Goal: Task Accomplishment & Management: Complete application form

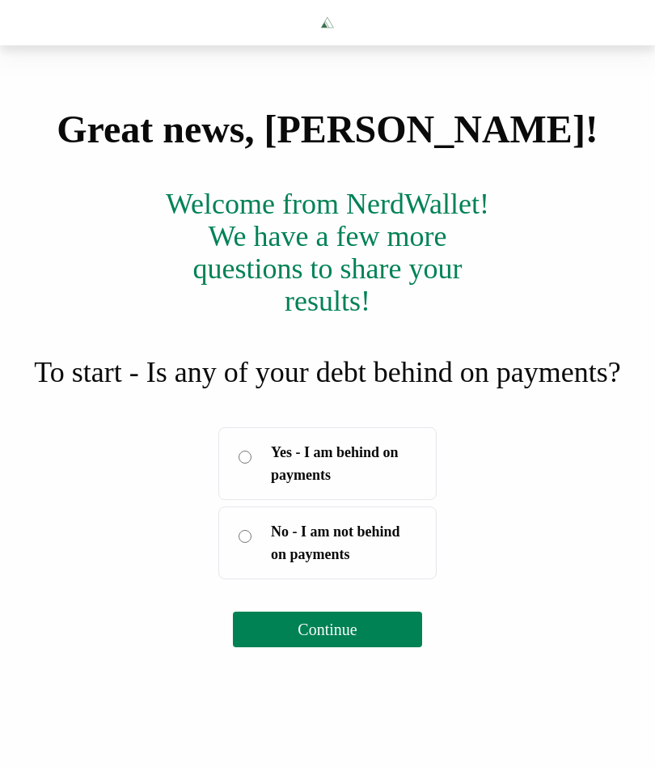
click at [253, 500] on label "Yes - I am behind on payments" at bounding box center [327, 463] width 218 height 73
click at [377, 647] on button "Continue" at bounding box center [327, 630] width 188 height 36
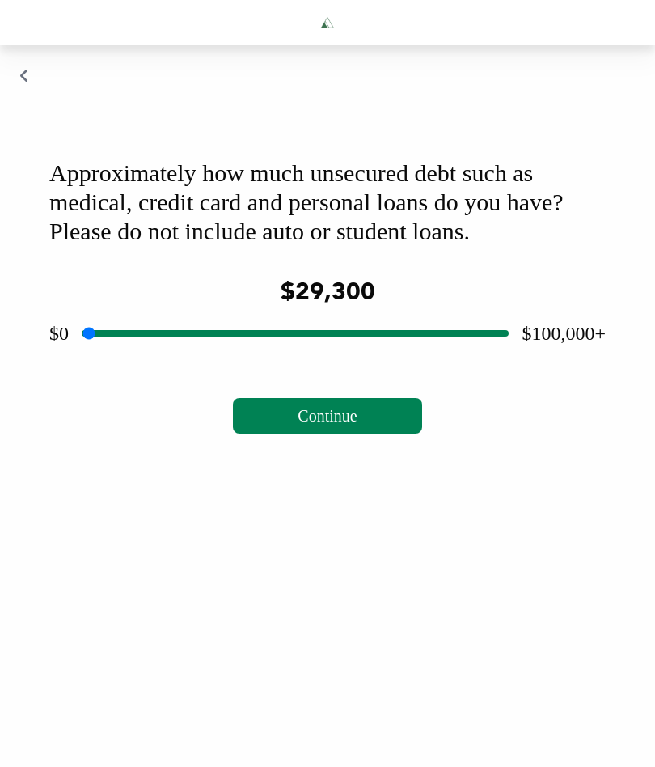
type input "*****"
click at [364, 434] on button "Continue" at bounding box center [327, 416] width 188 height 36
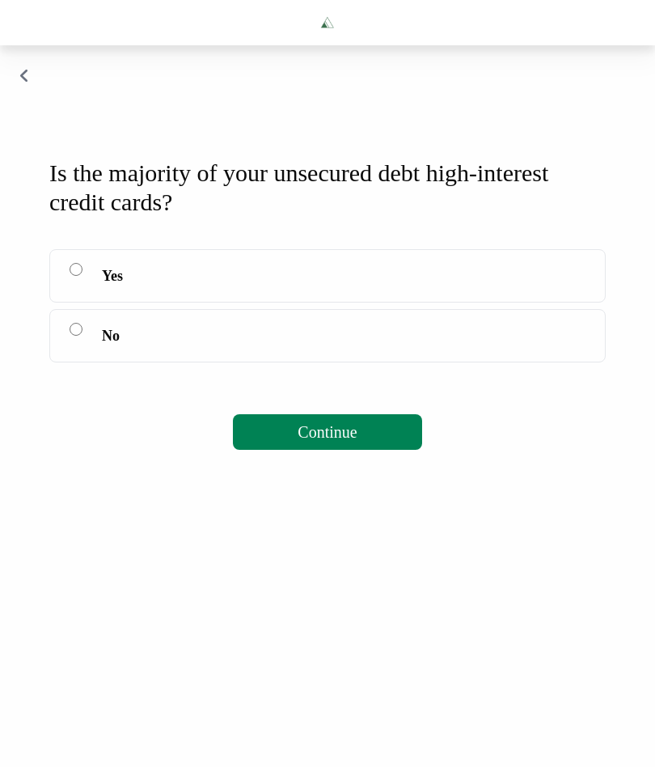
click at [376, 450] on button "Continue" at bounding box center [327, 432] width 188 height 36
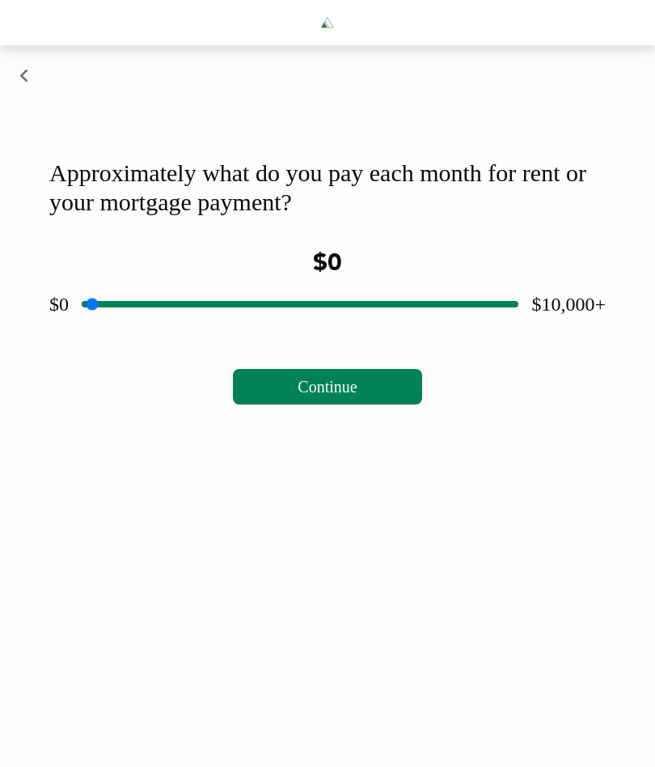
click at [379, 404] on button "Continue" at bounding box center [327, 387] width 188 height 36
type input "*"
click at [357, 396] on span "Continue" at bounding box center [327, 387] width 59 height 18
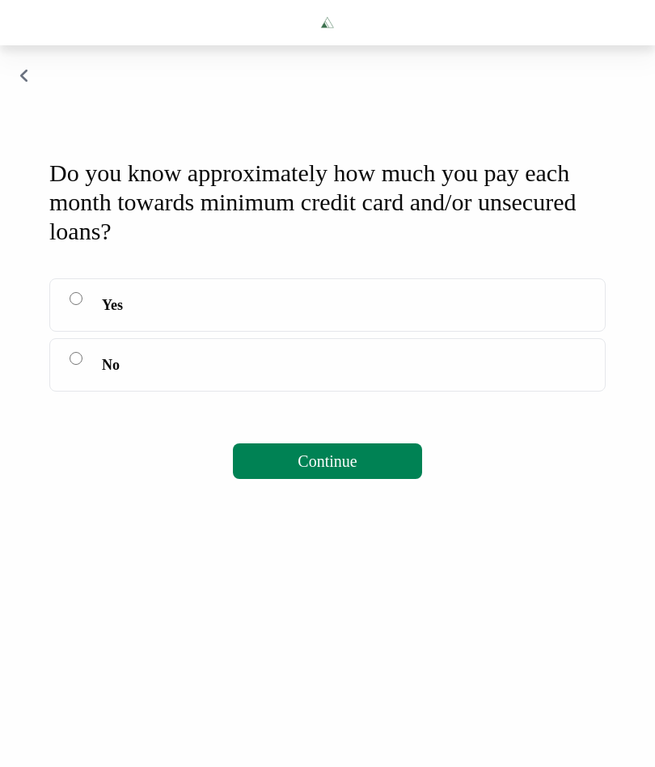
click at [91, 324] on label "Yes" at bounding box center [327, 304] width 557 height 53
click at [375, 477] on button "Continue" at bounding box center [327, 461] width 188 height 36
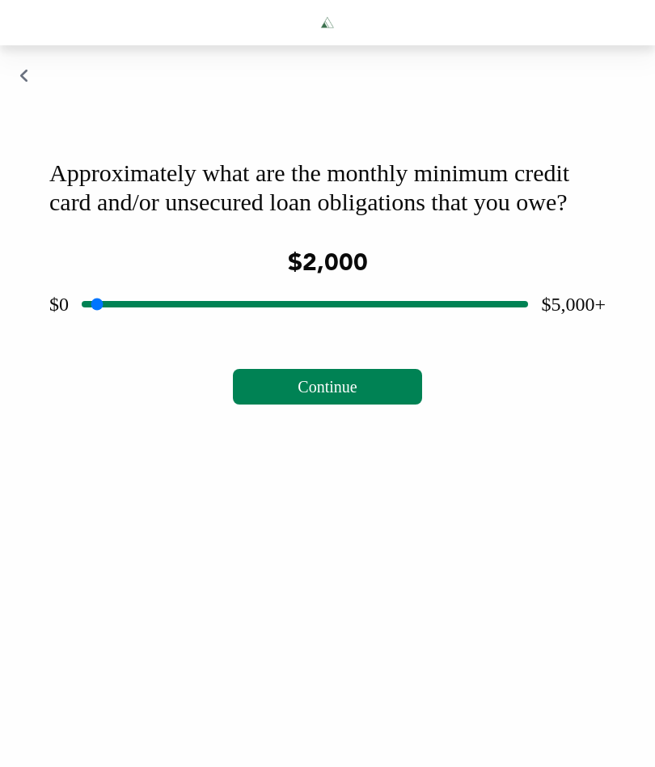
click at [363, 404] on button "Continue" at bounding box center [327, 387] width 188 height 36
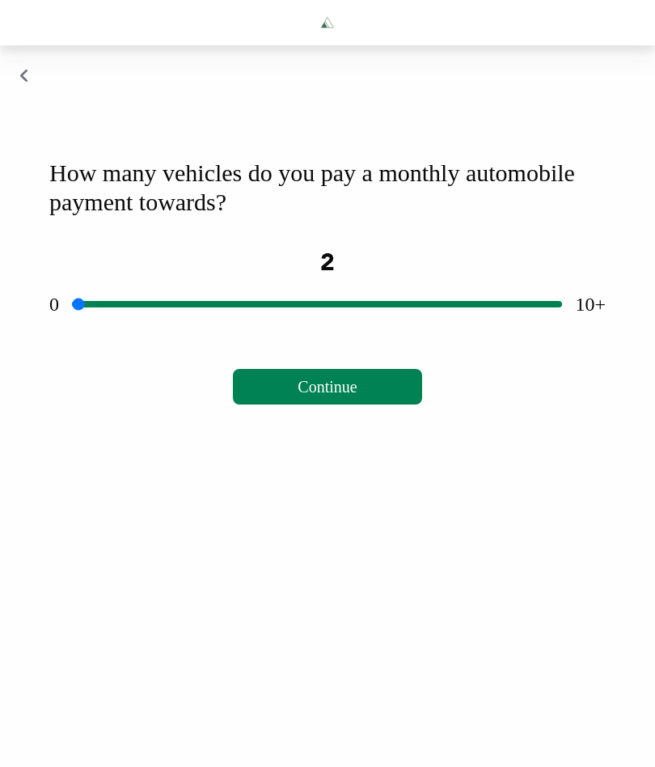
click at [186, 330] on input "range" at bounding box center [317, 304] width 490 height 52
click at [182, 330] on input "range" at bounding box center [317, 304] width 490 height 52
click at [184, 330] on input "range" at bounding box center [317, 304] width 490 height 52
click at [357, 396] on span "Continue" at bounding box center [327, 387] width 59 height 18
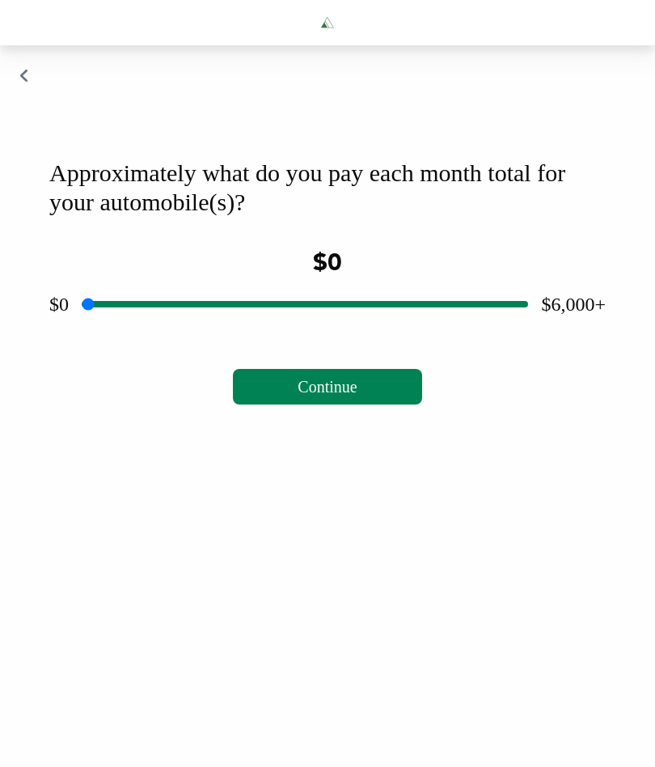
click at [312, 330] on input "range" at bounding box center [305, 304] width 447 height 52
type input "***"
click at [339, 396] on span "Continue" at bounding box center [327, 387] width 59 height 18
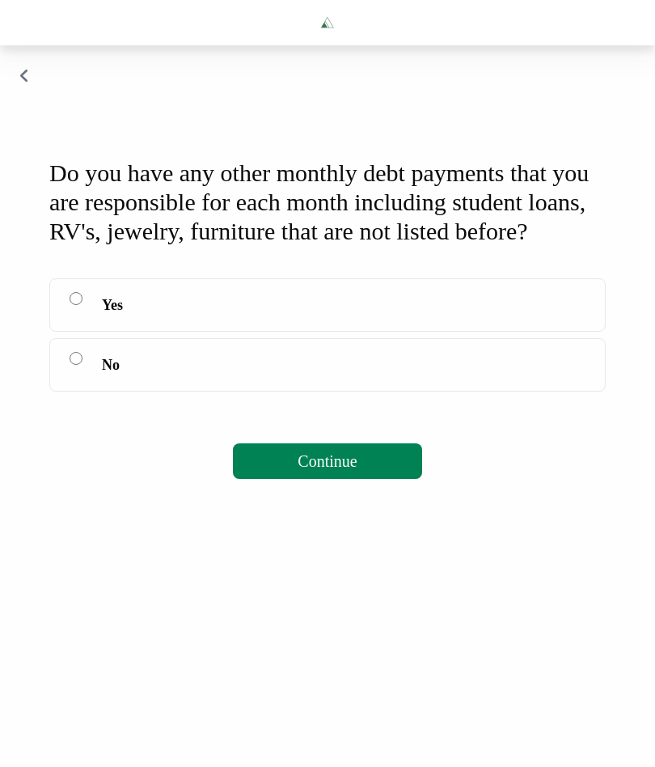
click at [84, 332] on label "Yes" at bounding box center [327, 304] width 557 height 53
click at [357, 470] on span "Continue" at bounding box center [327, 461] width 59 height 18
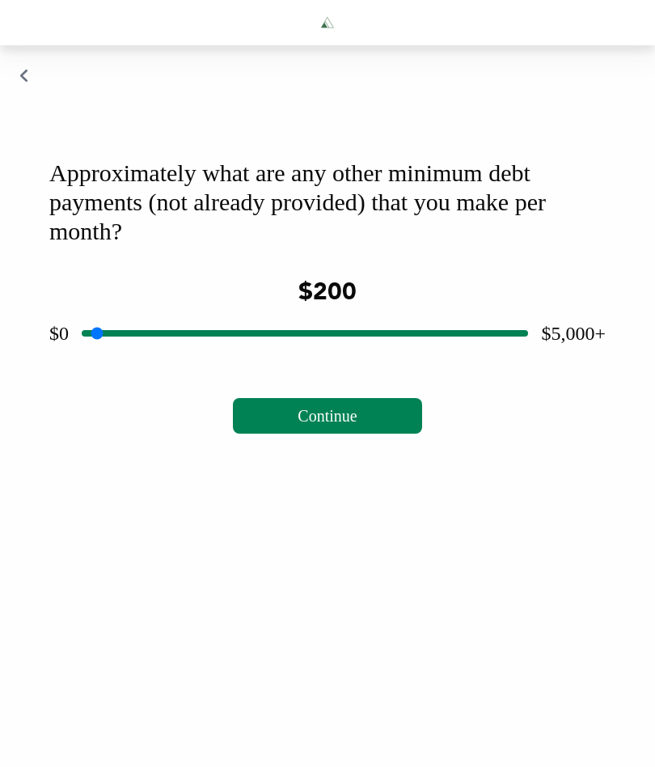
click at [332, 425] on span "Continue" at bounding box center [327, 416] width 59 height 18
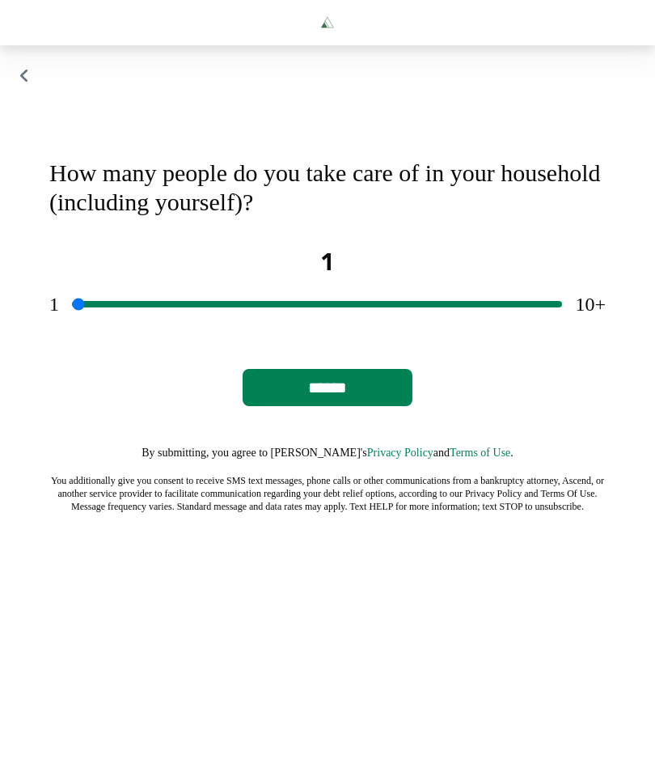
type input "*"
click at [347, 406] on input "******" at bounding box center [328, 387] width 170 height 37
click at [346, 406] on input "******" at bounding box center [328, 387] width 170 height 37
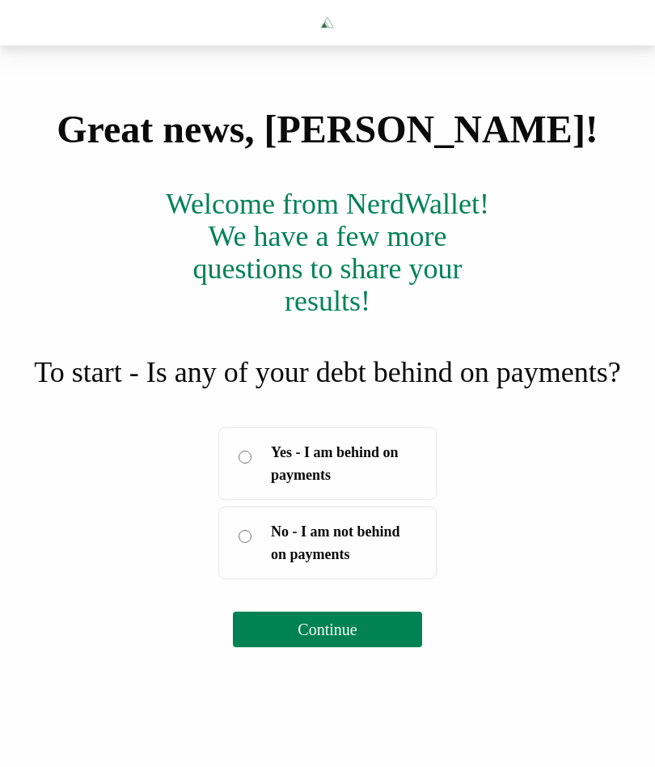
click at [252, 500] on label "Yes - I am behind on payments" at bounding box center [327, 463] width 218 height 73
click at [346, 737] on body "Great news, [PERSON_NAME]! Welcome from [GEOGRAPHIC_DATA]! We have a few more q…" at bounding box center [327, 383] width 655 height 767
click at [345, 638] on span "Continue" at bounding box center [327, 629] width 59 height 18
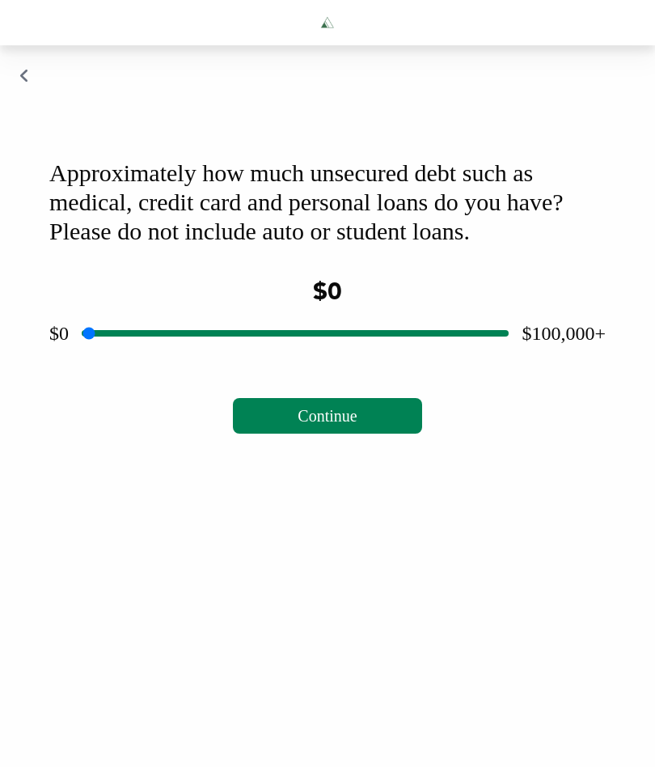
click at [310, 356] on input "range" at bounding box center [295, 333] width 427 height 52
click at [320, 359] on input "range" at bounding box center [295, 333] width 427 height 52
click at [331, 359] on input "range" at bounding box center [295, 333] width 427 height 52
click at [329, 359] on input "range" at bounding box center [295, 333] width 427 height 52
click at [333, 359] on input "range" at bounding box center [295, 333] width 427 height 52
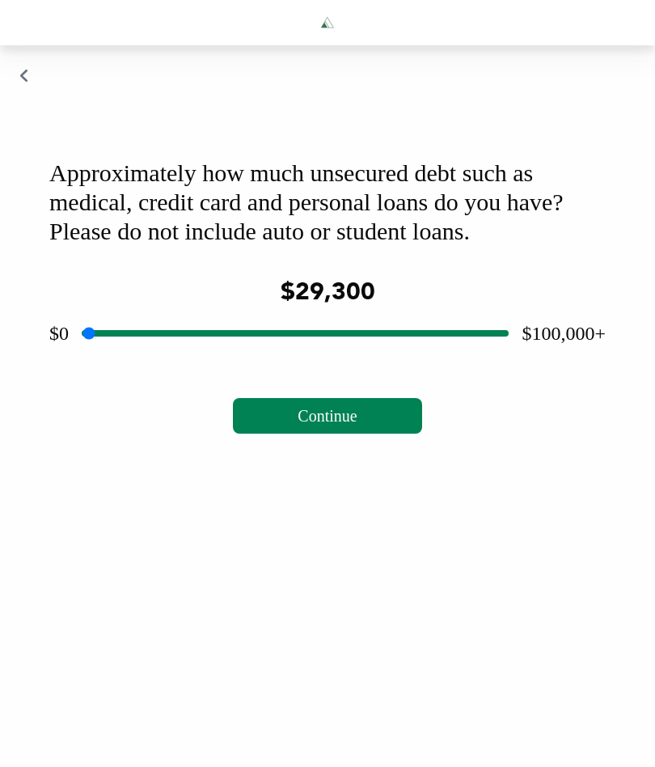
type input "*****"
click at [364, 434] on button "Continue" at bounding box center [327, 416] width 188 height 36
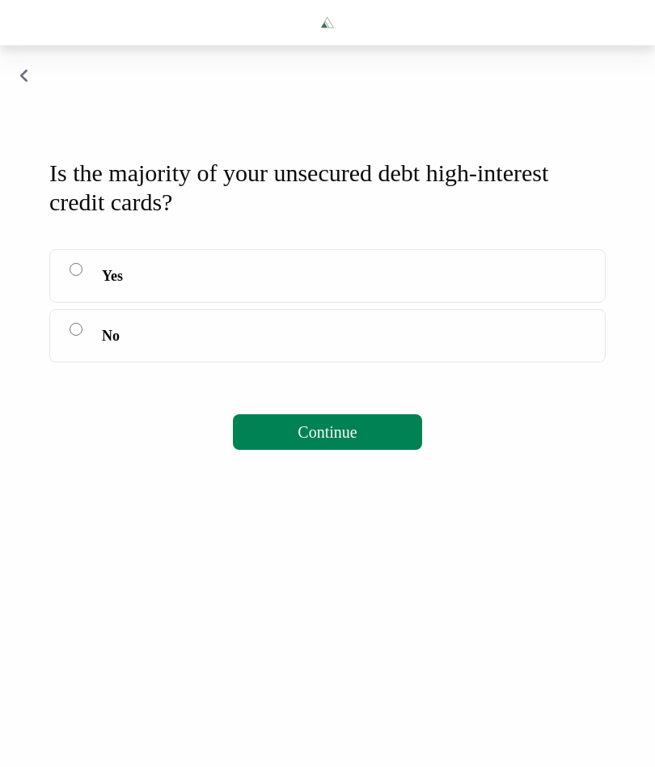
click at [357, 441] on span "Continue" at bounding box center [327, 432] width 59 height 18
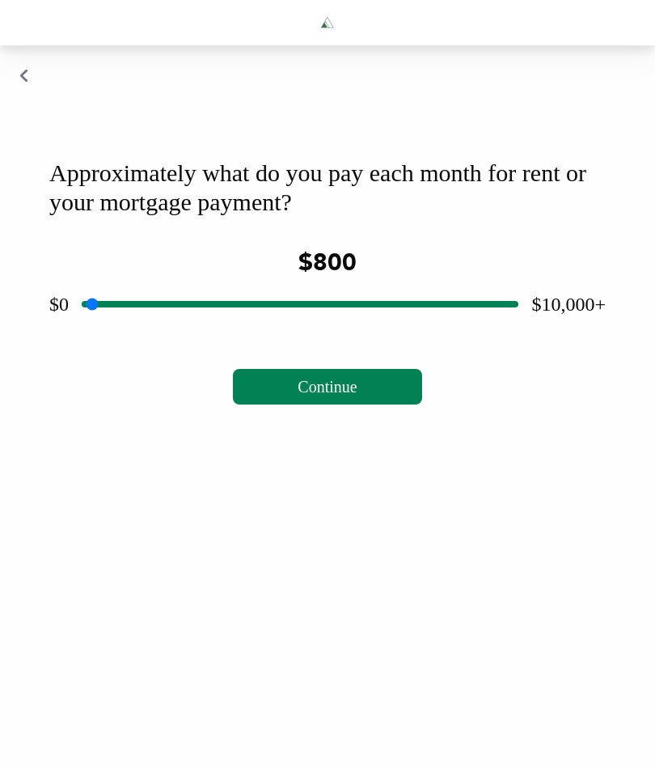
type input "*"
click at [355, 396] on span "Continue" at bounding box center [327, 387] width 59 height 18
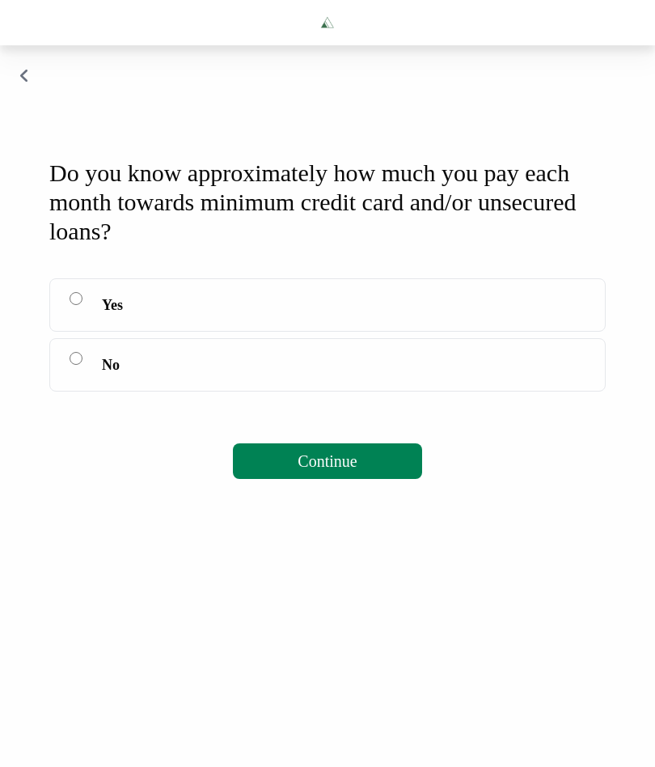
click at [80, 311] on label "Yes" at bounding box center [327, 304] width 557 height 53
click at [356, 470] on span "Continue" at bounding box center [327, 461] width 59 height 18
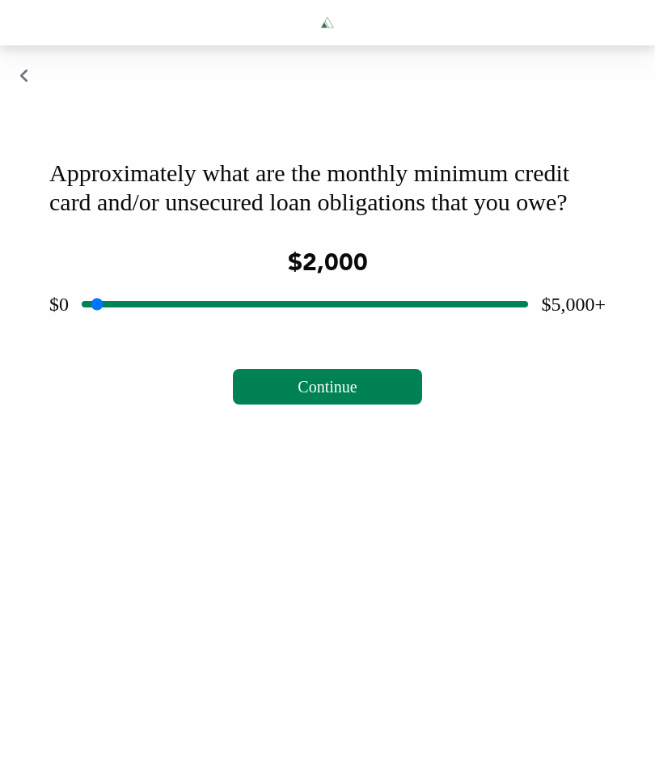
click at [354, 396] on span "Continue" at bounding box center [327, 387] width 59 height 18
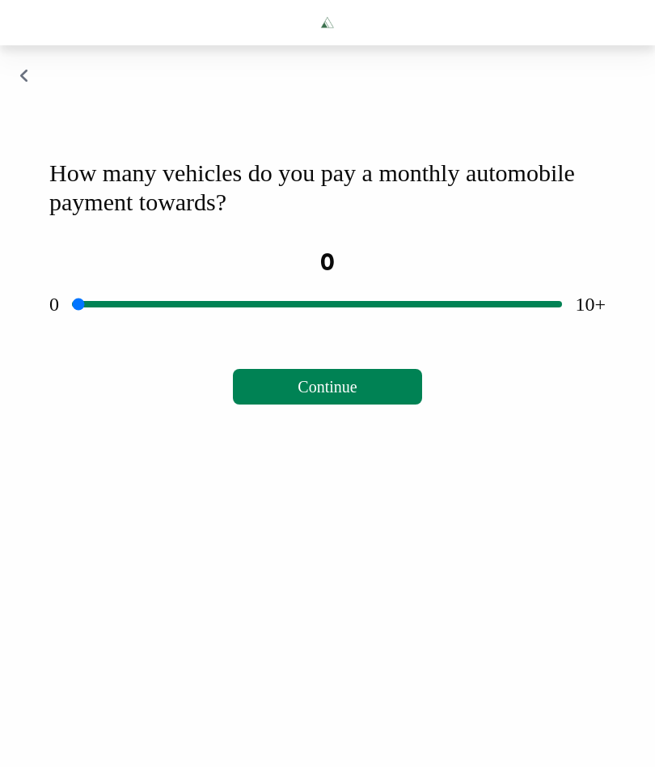
click at [349, 396] on span "Continue" at bounding box center [327, 387] width 59 height 18
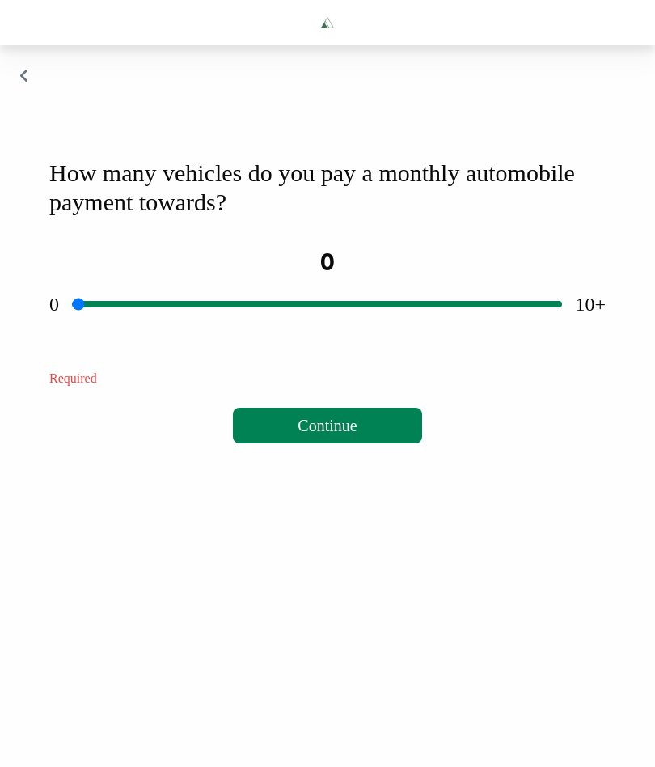
click at [330, 328] on input "range" at bounding box center [317, 304] width 490 height 52
click at [277, 370] on div "How many vehicles do you pay a monthly automobile payment towards? 0 0 10+ Note…" at bounding box center [327, 301] width 595 height 324
click at [328, 330] on input "range" at bounding box center [317, 304] width 490 height 52
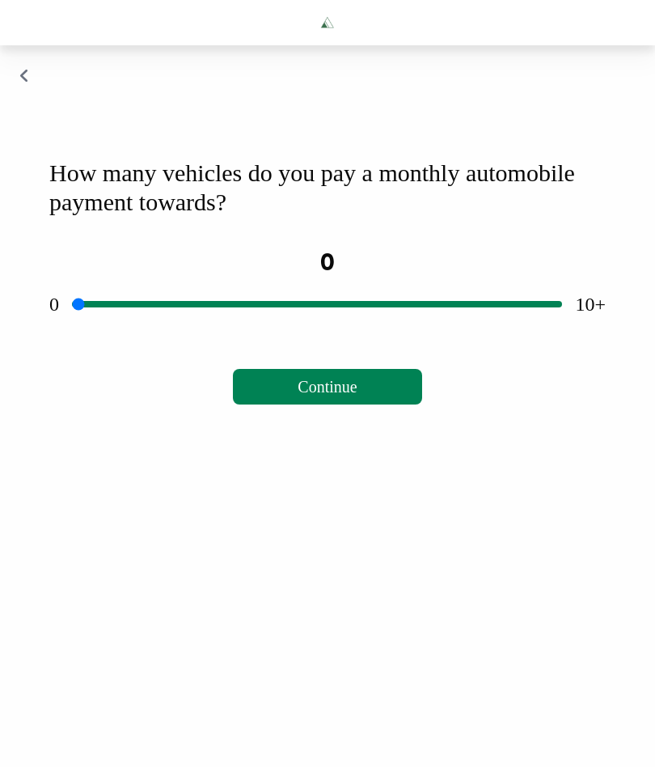
click at [91, 330] on input "range" at bounding box center [317, 304] width 490 height 52
click at [345, 396] on span "Continue" at bounding box center [327, 387] width 59 height 18
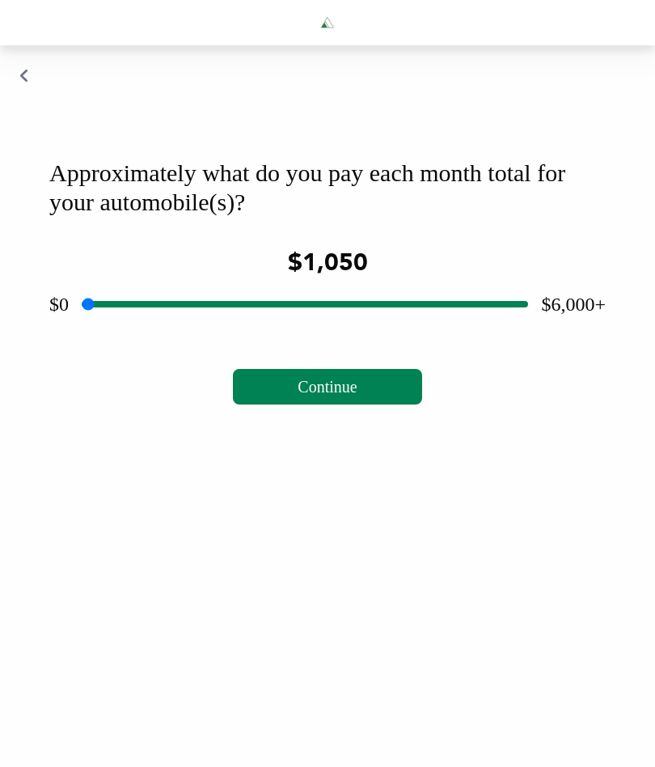
click at [176, 330] on input "range" at bounding box center [305, 304] width 447 height 52
click at [185, 330] on input "range" at bounding box center [305, 304] width 447 height 52
click at [190, 330] on input "range" at bounding box center [305, 304] width 447 height 52
click at [201, 330] on input "range" at bounding box center [305, 304] width 447 height 52
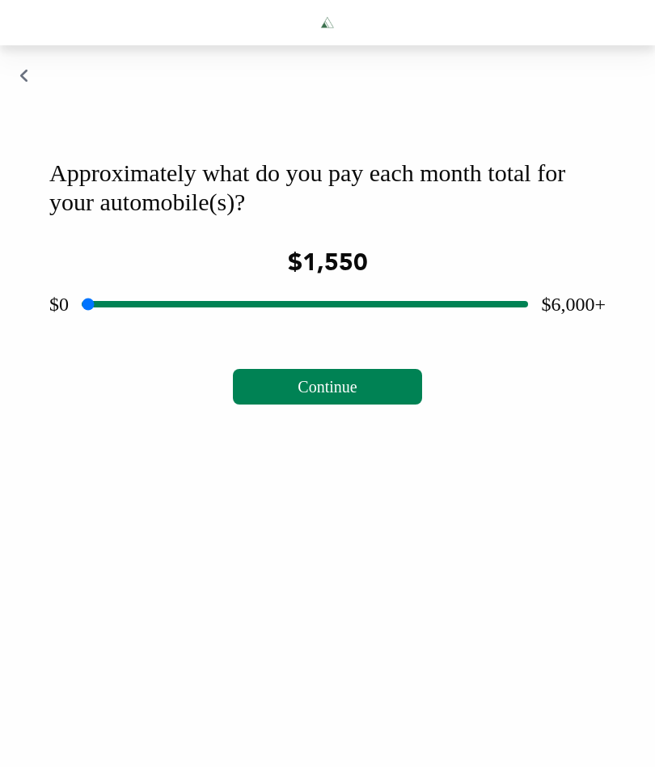
click at [209, 330] on input "range" at bounding box center [305, 304] width 447 height 52
click at [205, 330] on input "range" at bounding box center [305, 304] width 447 height 52
click at [191, 330] on input "range" at bounding box center [305, 304] width 447 height 52
click at [140, 330] on input "range" at bounding box center [305, 304] width 447 height 52
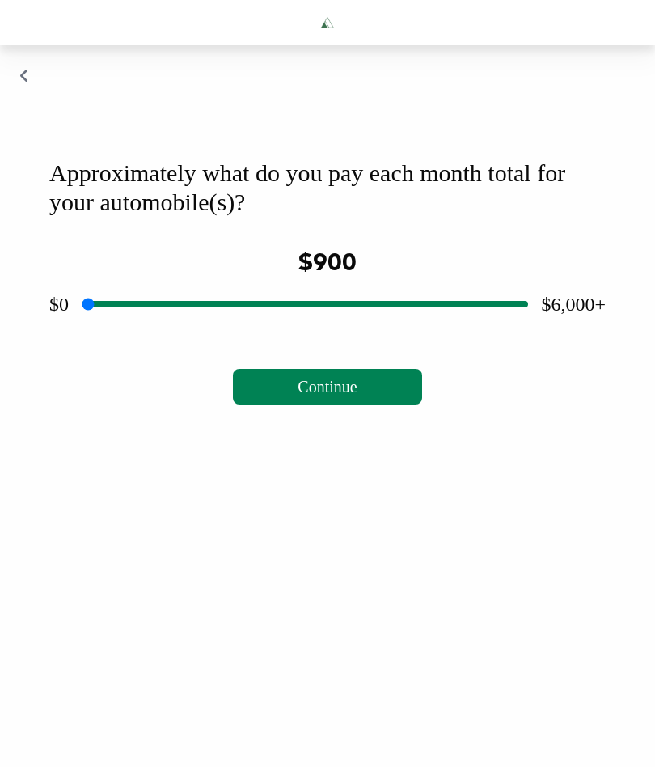
type input "***"
click at [337, 396] on span "Continue" at bounding box center [327, 387] width 59 height 18
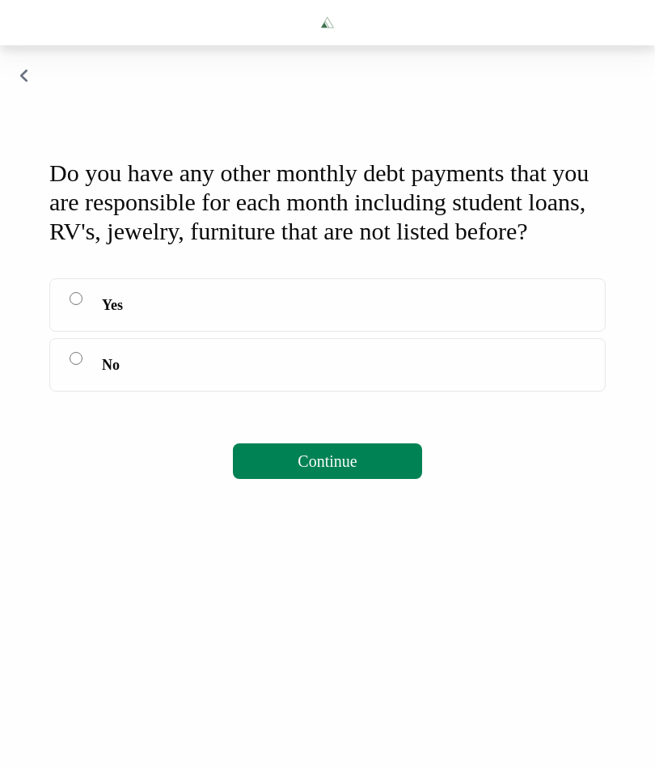
click at [87, 332] on label "Yes" at bounding box center [327, 304] width 557 height 53
click at [374, 479] on button "Continue" at bounding box center [327, 461] width 188 height 36
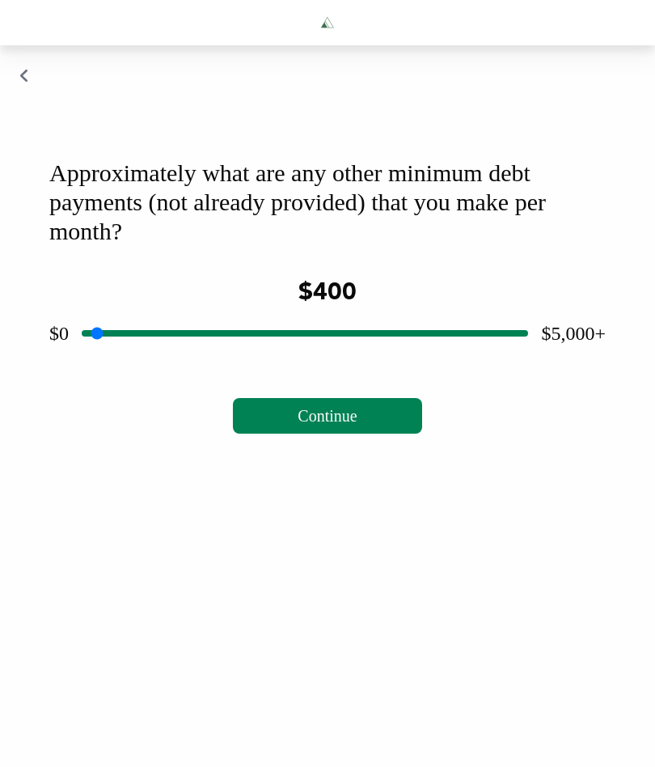
click at [135, 359] on input "range" at bounding box center [305, 333] width 447 height 52
click at [101, 359] on input "range" at bounding box center [305, 333] width 447 height 52
click at [108, 357] on input "range" at bounding box center [305, 333] width 447 height 52
click at [341, 425] on span "Continue" at bounding box center [327, 416] width 59 height 18
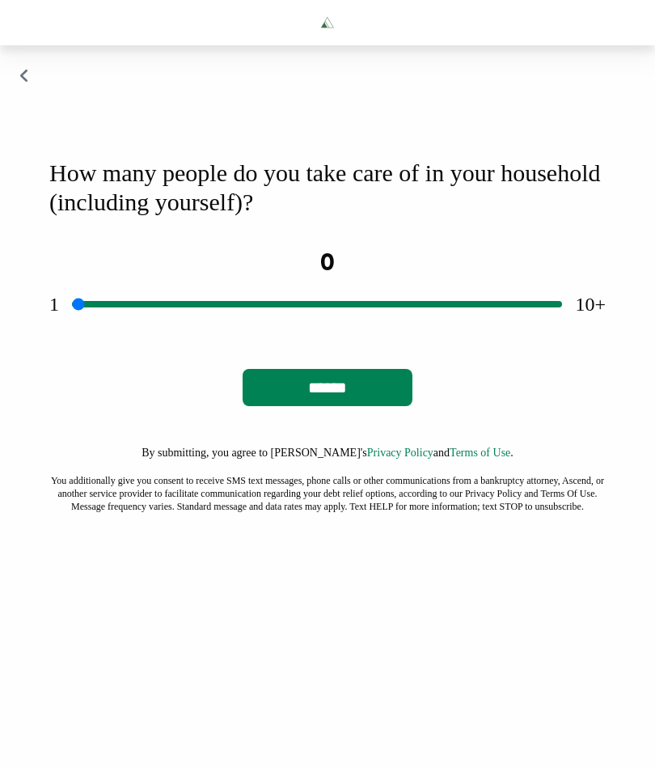
click at [356, 330] on input "range" at bounding box center [317, 304] width 490 height 52
click at [354, 330] on input "range" at bounding box center [317, 304] width 490 height 52
type input "*"
click at [362, 406] on input "******" at bounding box center [328, 387] width 170 height 37
click at [336, 406] on input "******" at bounding box center [328, 387] width 170 height 37
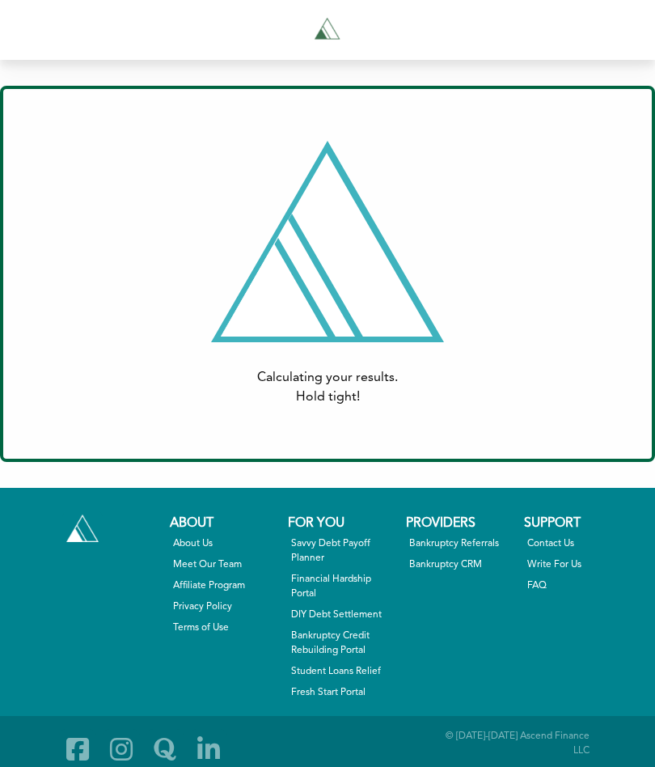
click at [591, 360] on div "Calculating your results. Hold tight!" at bounding box center [327, 274] width 597 height 266
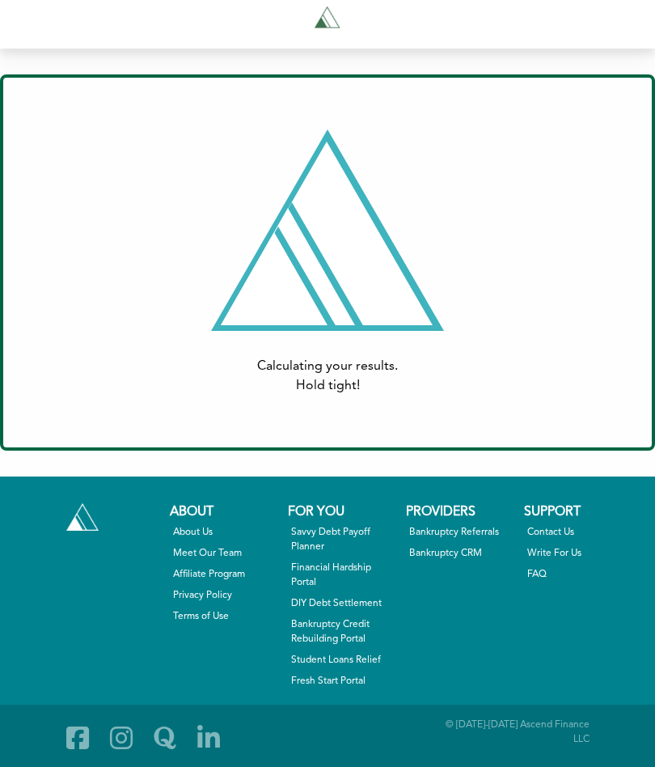
click at [370, 586] on link "Financial Hardship Portal" at bounding box center [343, 575] width 104 height 29
